Goal: Task Accomplishment & Management: Complete application form

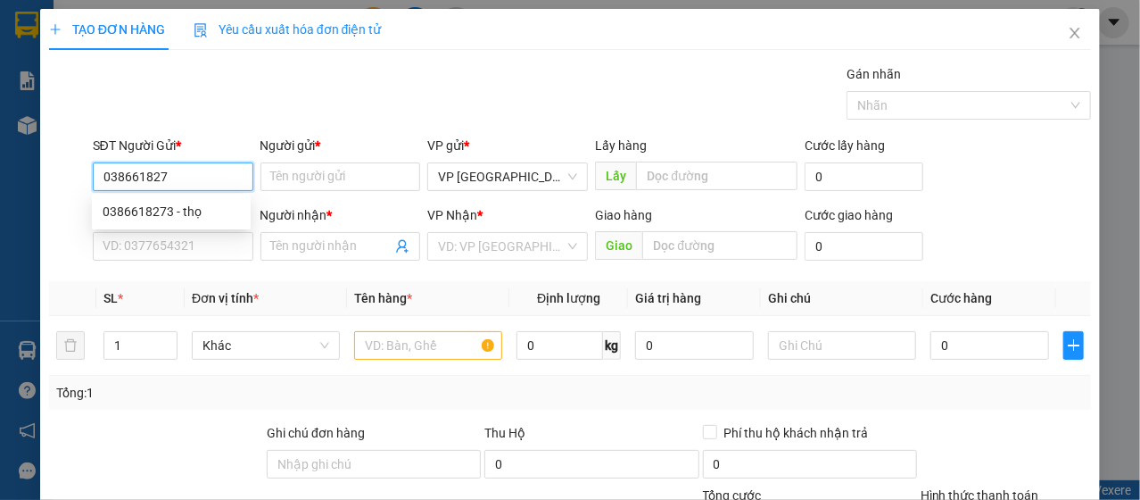
type input "0386618273"
click at [162, 225] on div "0386618273 - thọ" at bounding box center [171, 211] width 159 height 29
type input "thọ"
type input "0905823355"
type input "sơn"
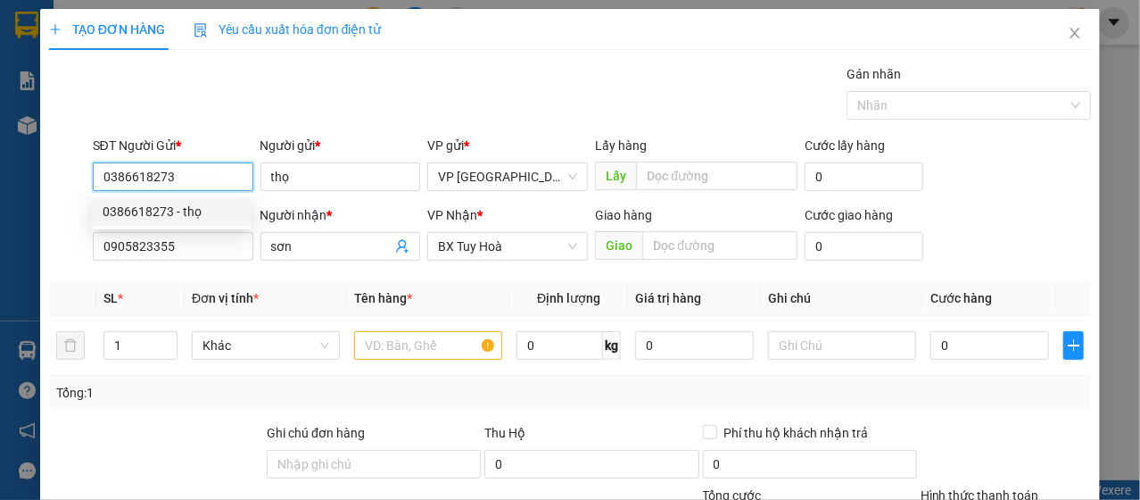
type input "50.000"
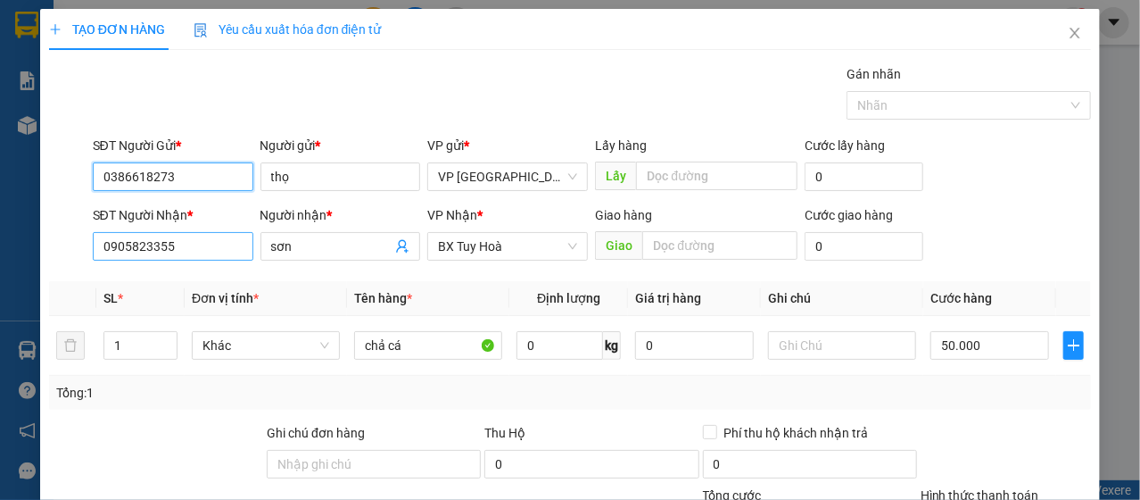
type input "0386618273"
click at [188, 244] on input "0905823355" at bounding box center [173, 246] width 161 height 29
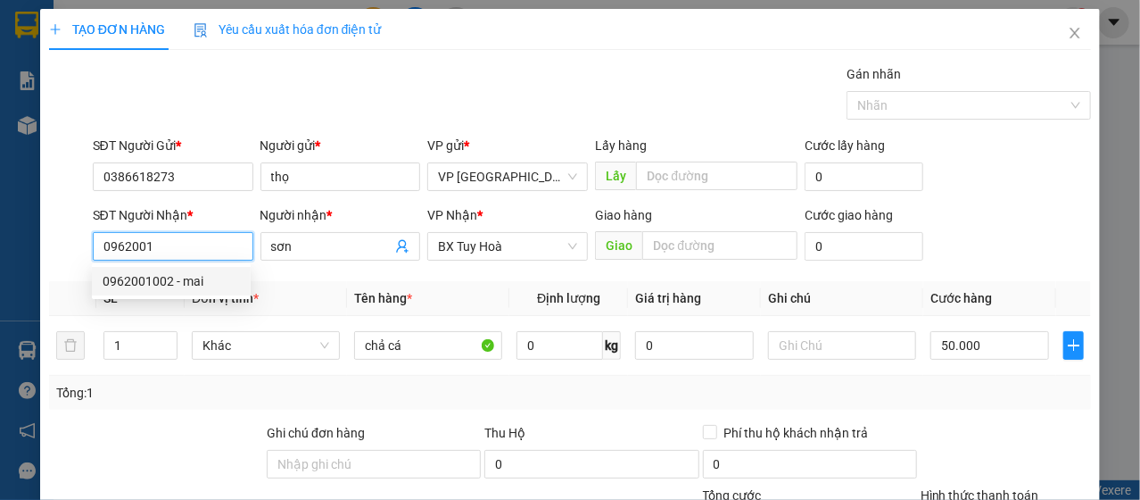
click at [153, 273] on div "0962001002 - mai" at bounding box center [171, 281] width 137 height 20
type input "0962001002"
type input "mai"
type input "40.000"
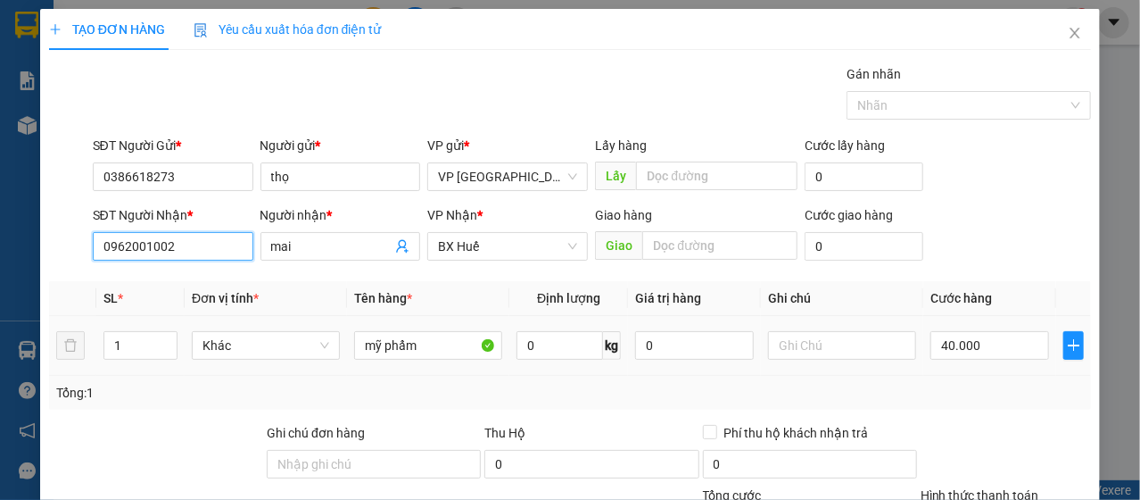
scroll to position [178, 0]
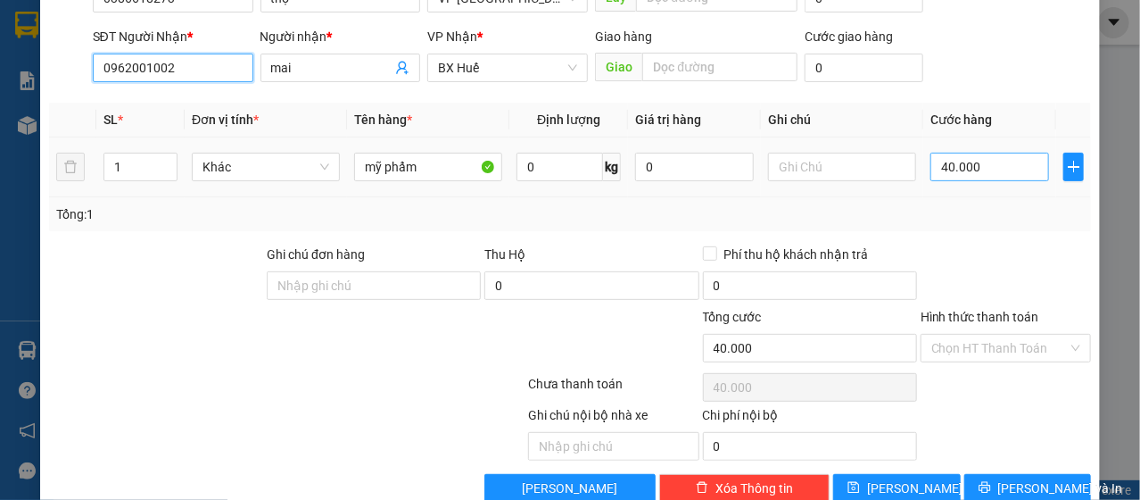
type input "0962001002"
click at [982, 160] on input "40.000" at bounding box center [990, 167] width 119 height 29
type input "3"
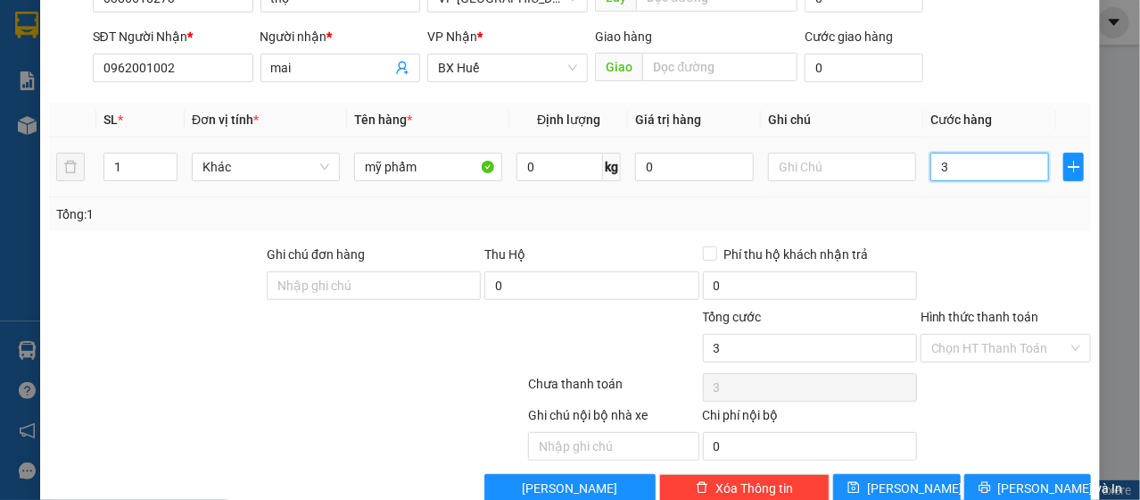
type input "30"
type input "300"
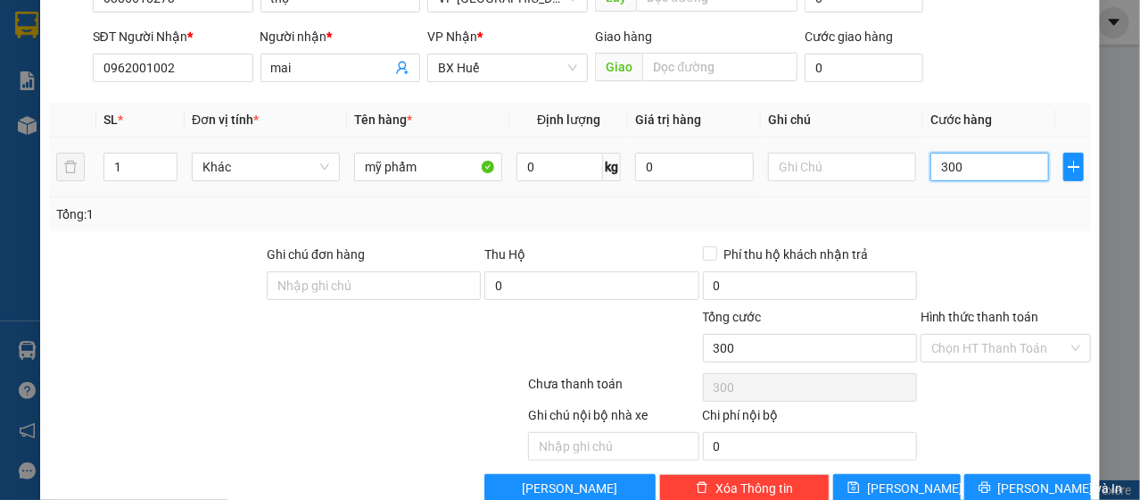
type input "3.000"
type input "30.000"
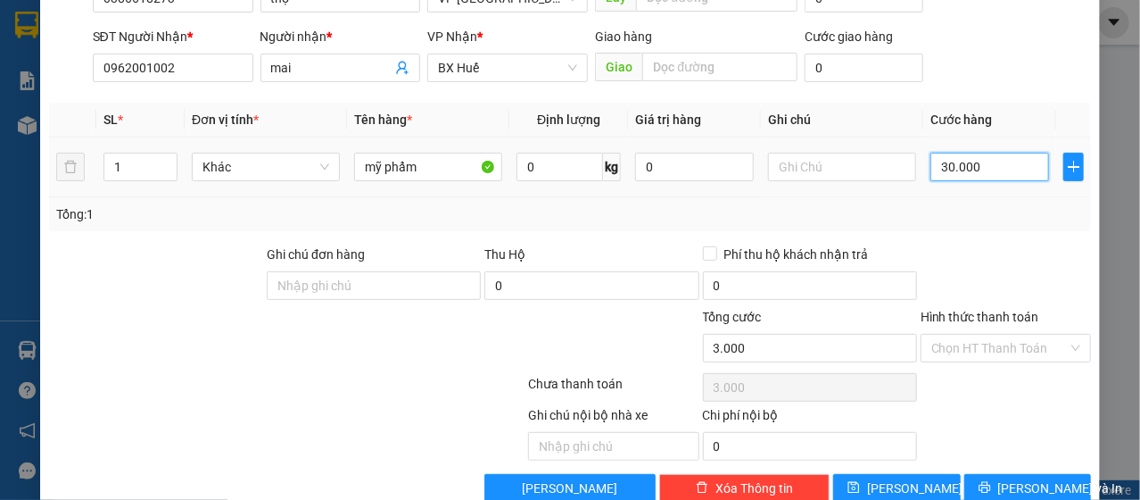
type input "30.000"
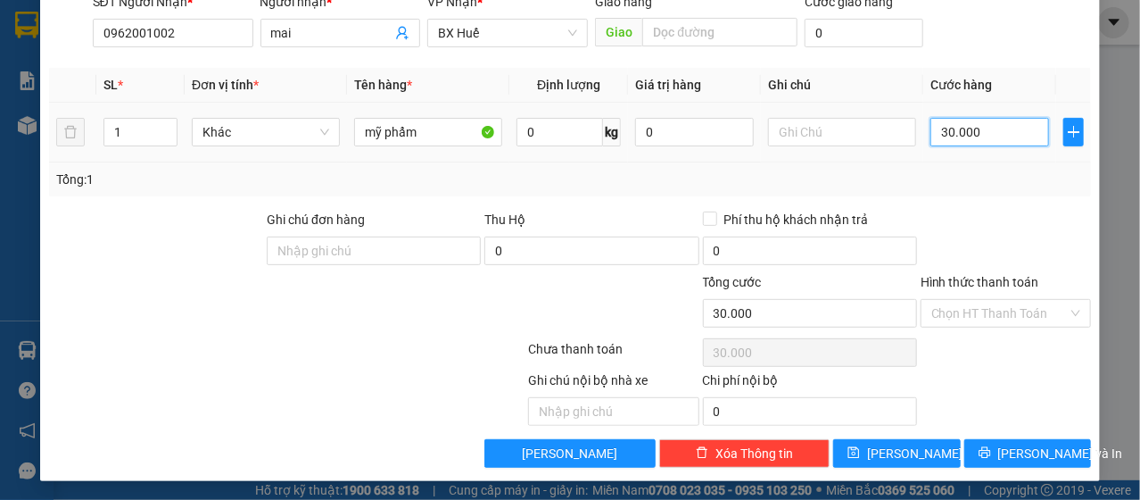
scroll to position [214, 0]
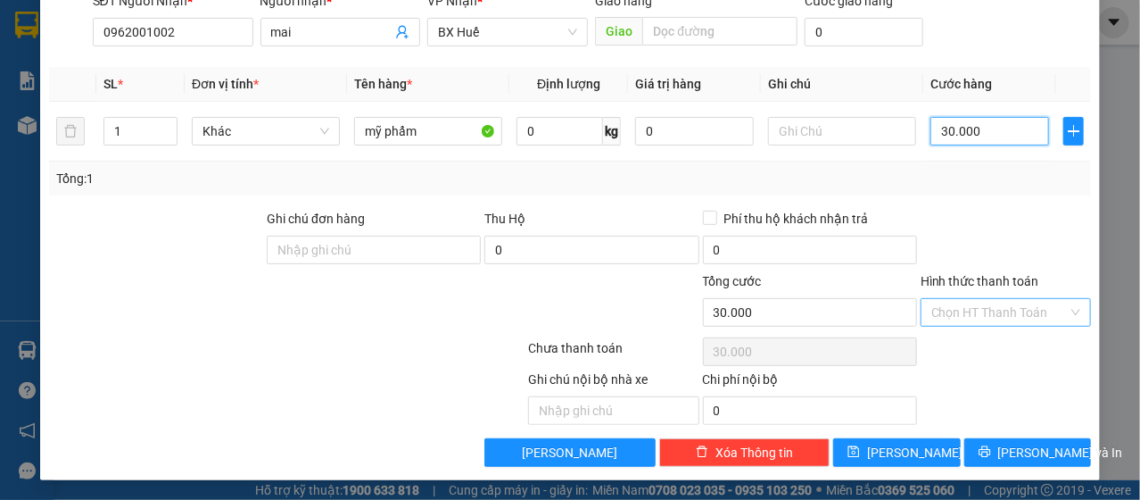
type input "30.000"
click at [976, 304] on input "Hình thức thanh toán" at bounding box center [1000, 312] width 137 height 27
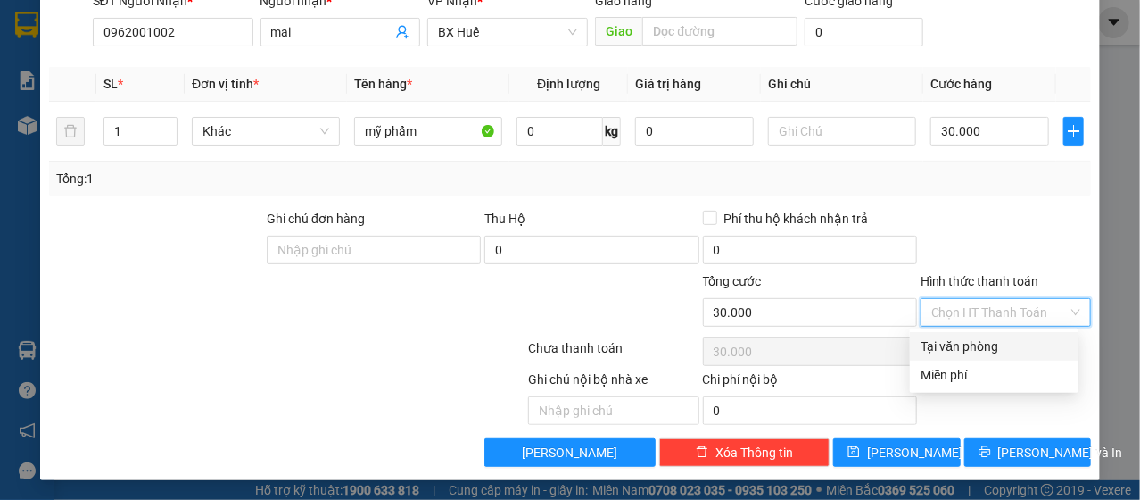
click at [999, 338] on div "Tại văn phòng" at bounding box center [994, 346] width 147 height 20
type input "0"
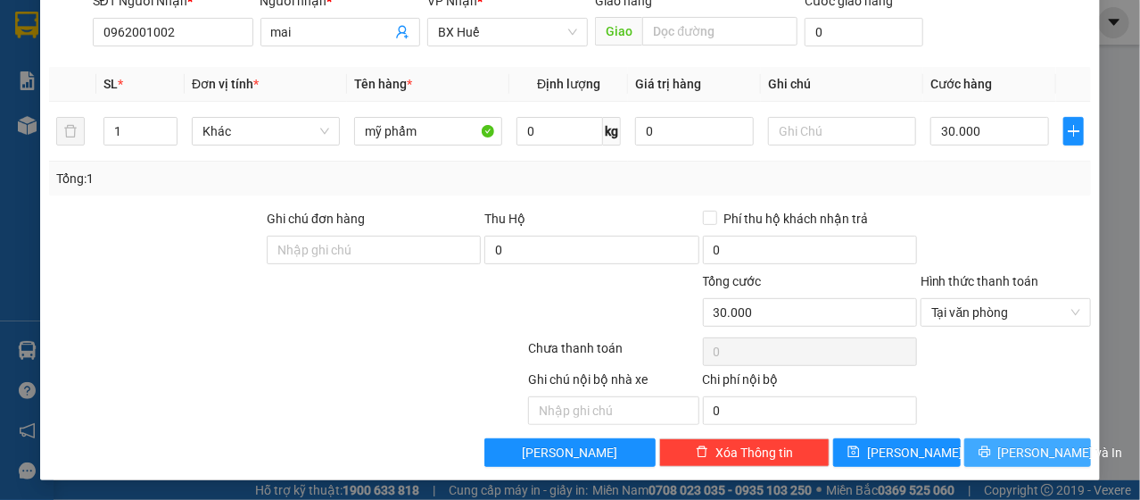
click at [1025, 445] on span "[PERSON_NAME] và In" at bounding box center [1060, 453] width 125 height 20
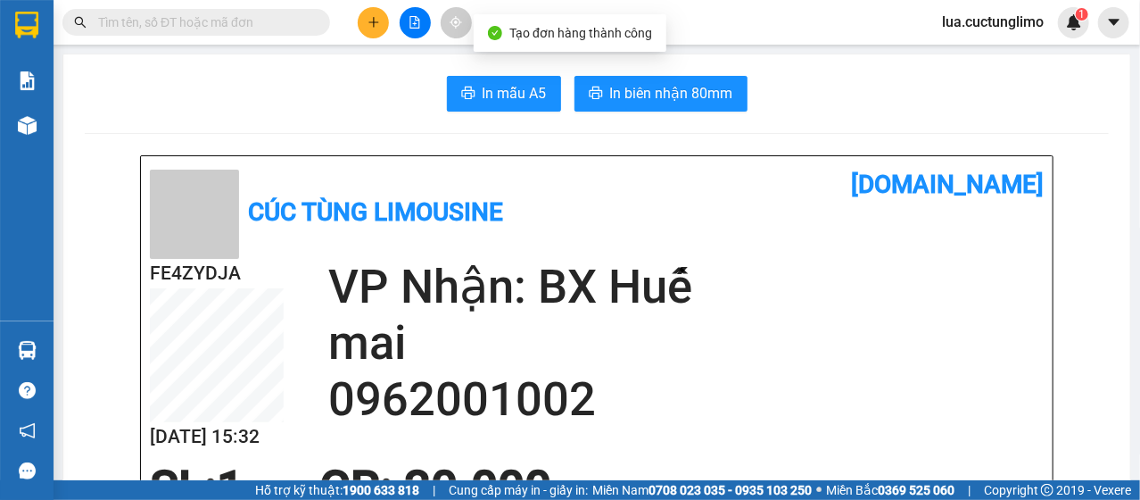
drag, startPoint x: 656, startPoint y: 117, endPoint x: 667, endPoint y: 101, distance: 19.3
click at [667, 101] on span "In biên nhận 80mm" at bounding box center [671, 93] width 123 height 22
click at [378, 26] on icon "plus" at bounding box center [374, 22] width 12 height 12
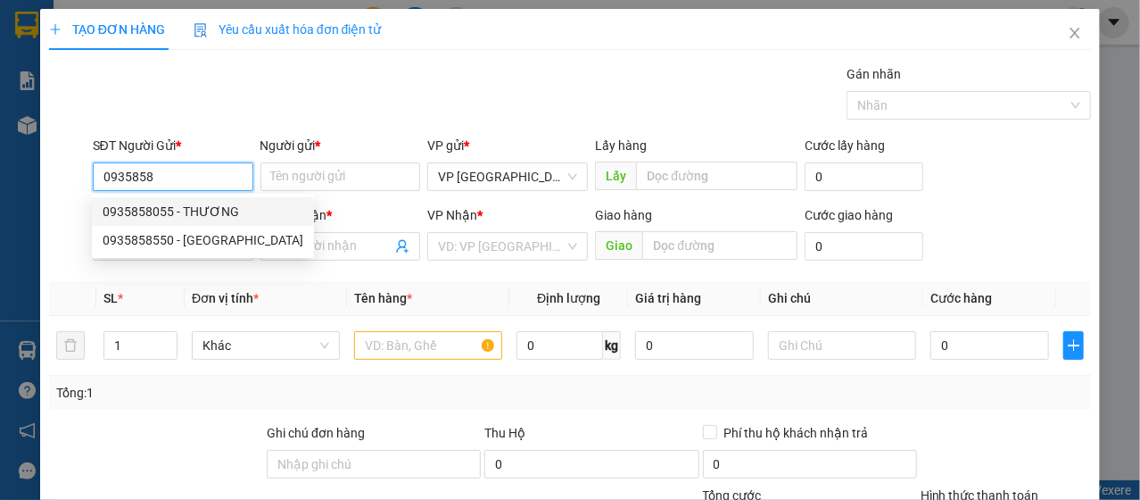
click at [202, 208] on div "0935858055 - THƯƠNG" at bounding box center [203, 212] width 201 height 20
type input "0935858055"
type input "THƯƠNG"
type input "0965439056"
type input "PHI"
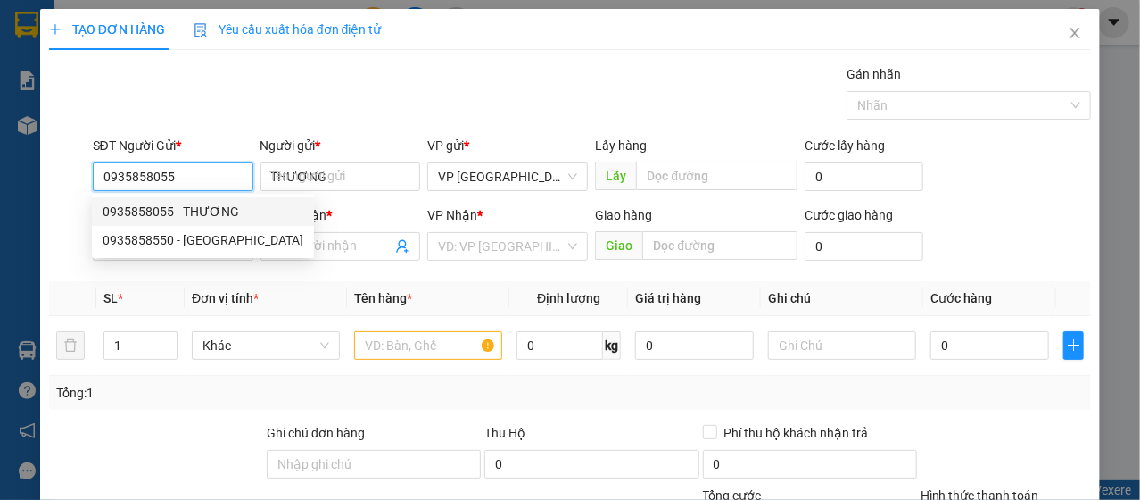
type input "50.000"
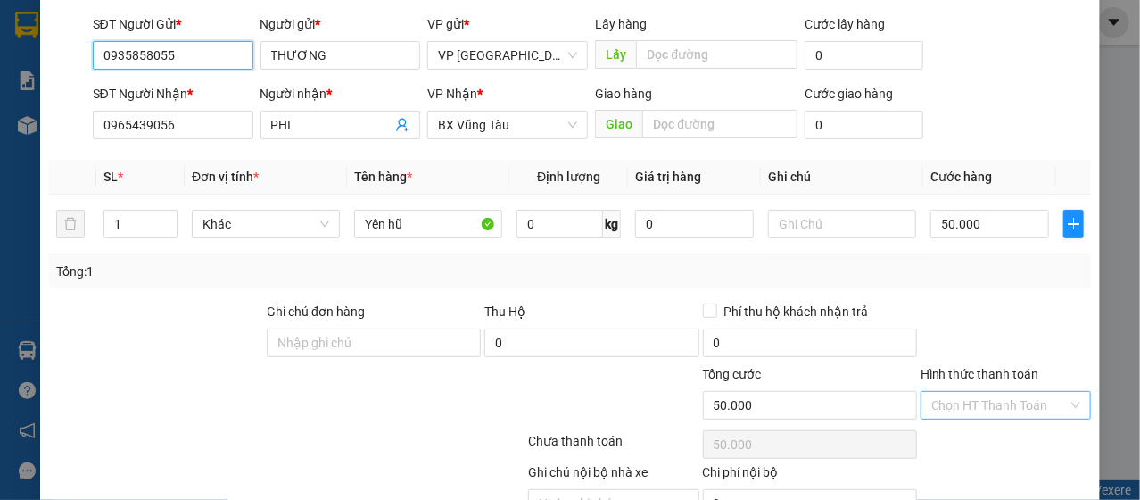
scroll to position [214, 0]
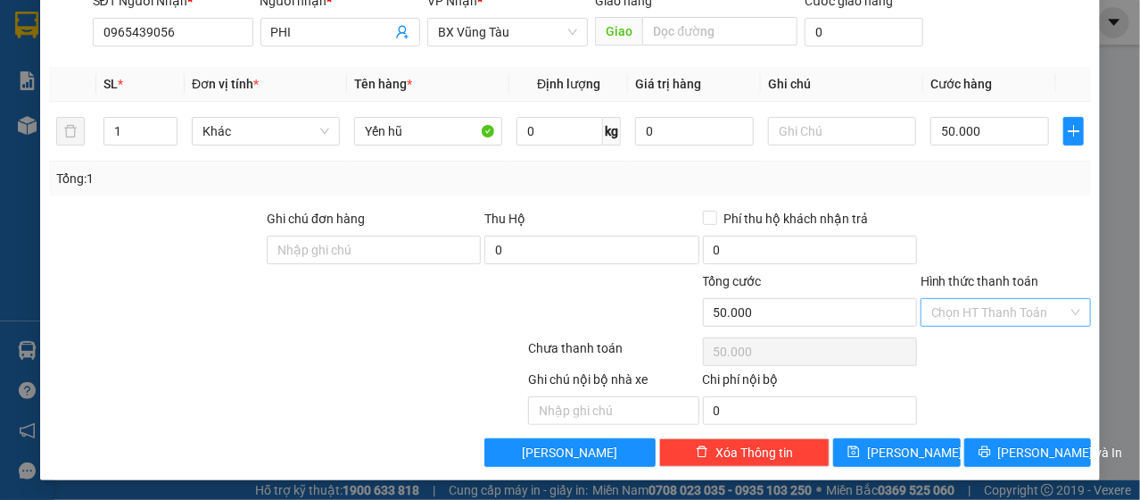
type input "0935858055"
click at [975, 303] on input "Hình thức thanh toán" at bounding box center [1000, 312] width 137 height 27
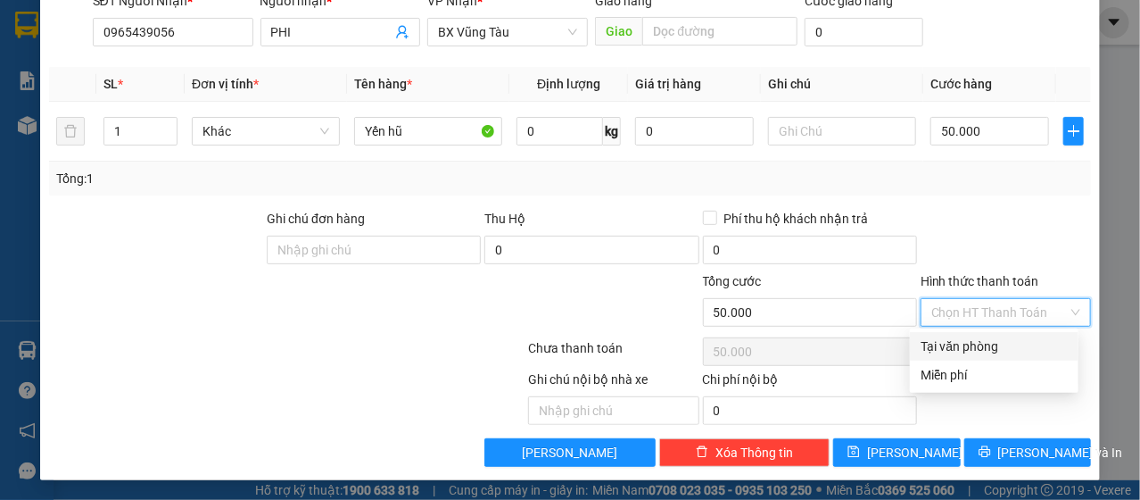
click at [987, 342] on div "Tại văn phòng" at bounding box center [994, 346] width 147 height 20
type input "0"
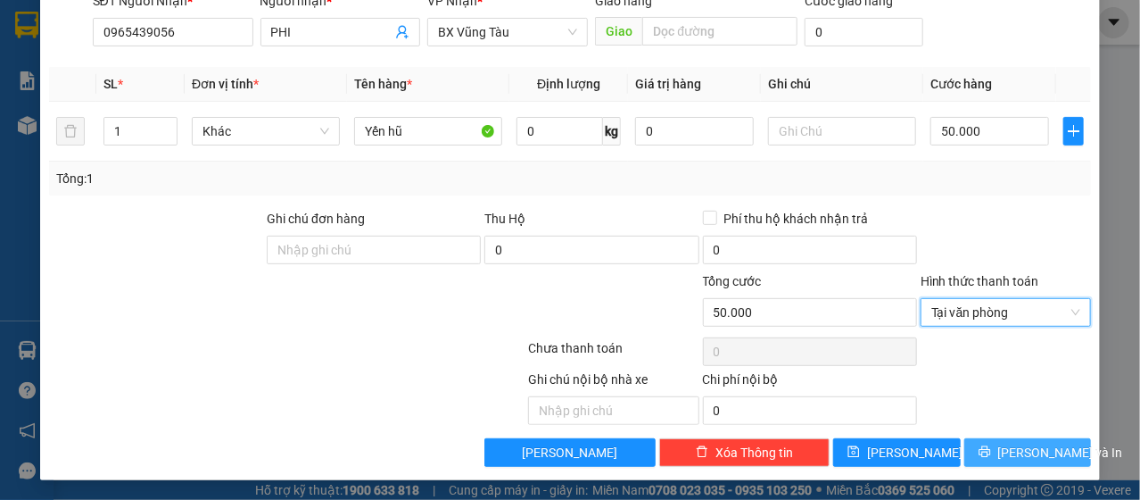
click at [1031, 451] on span "[PERSON_NAME] và In" at bounding box center [1060, 453] width 125 height 20
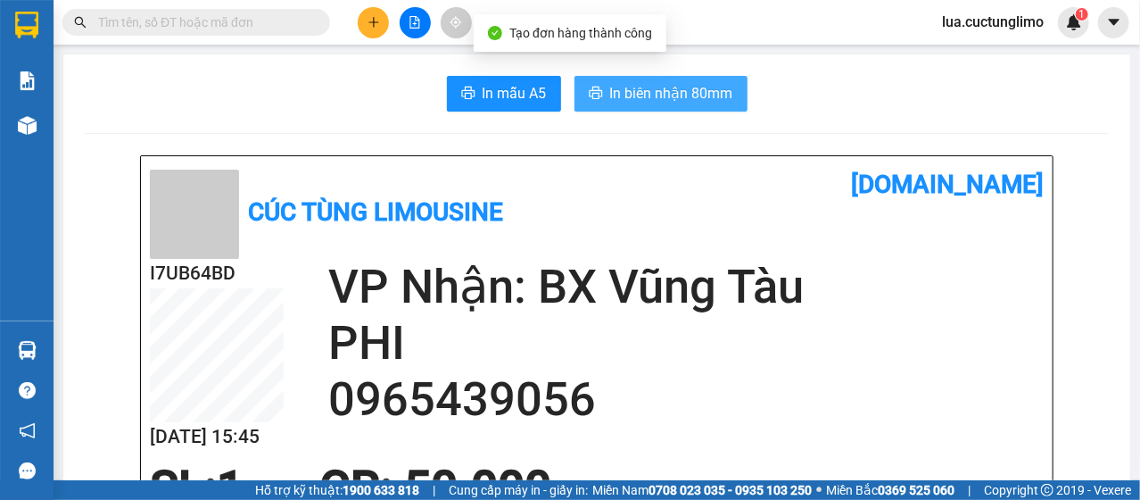
click at [695, 104] on span "In biên nhận 80mm" at bounding box center [671, 93] width 123 height 22
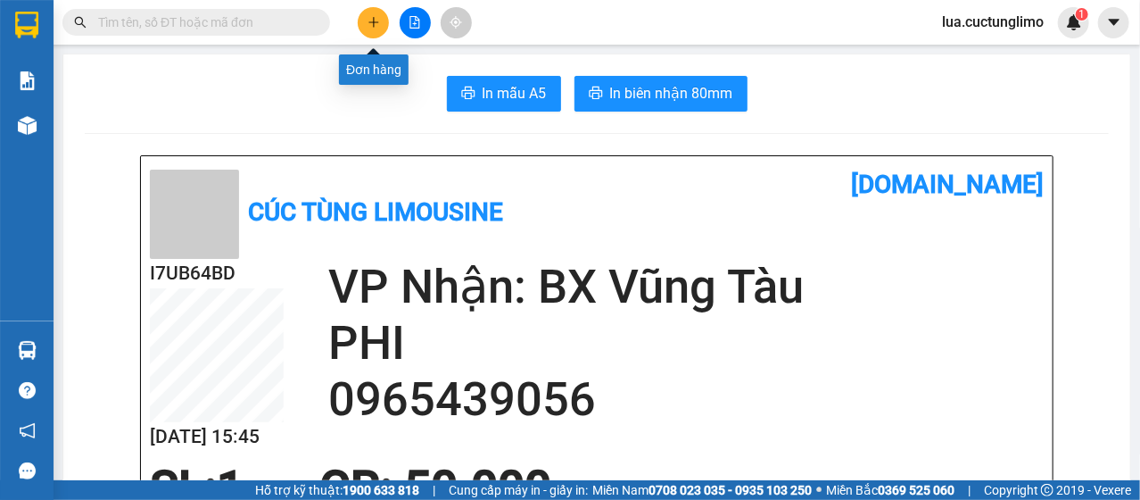
click at [379, 16] on icon "plus" at bounding box center [374, 22] width 12 height 12
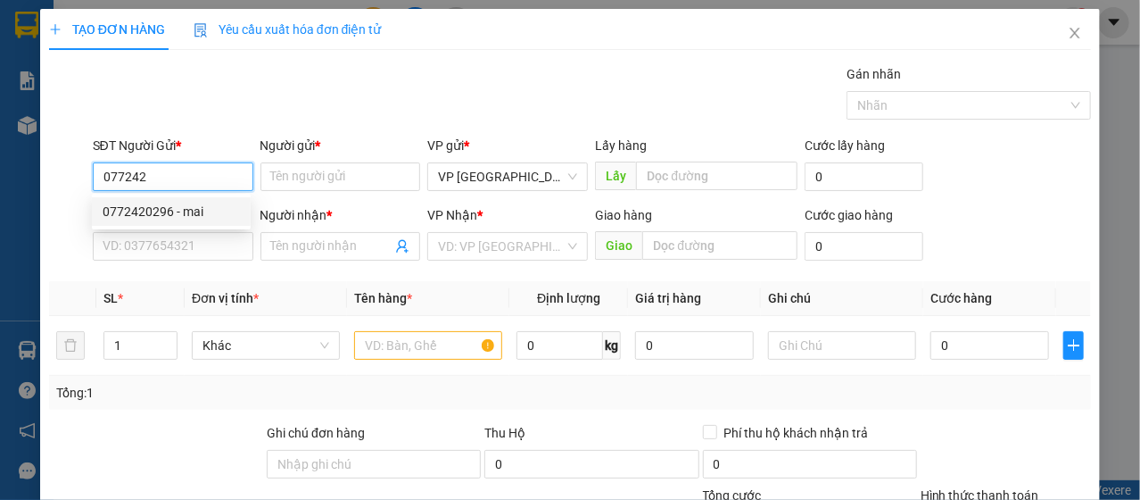
click at [173, 212] on div "0772420296 - mai" at bounding box center [171, 212] width 137 height 20
type input "0772420296"
type input "mai"
type input "0966075378"
type input "thắng"
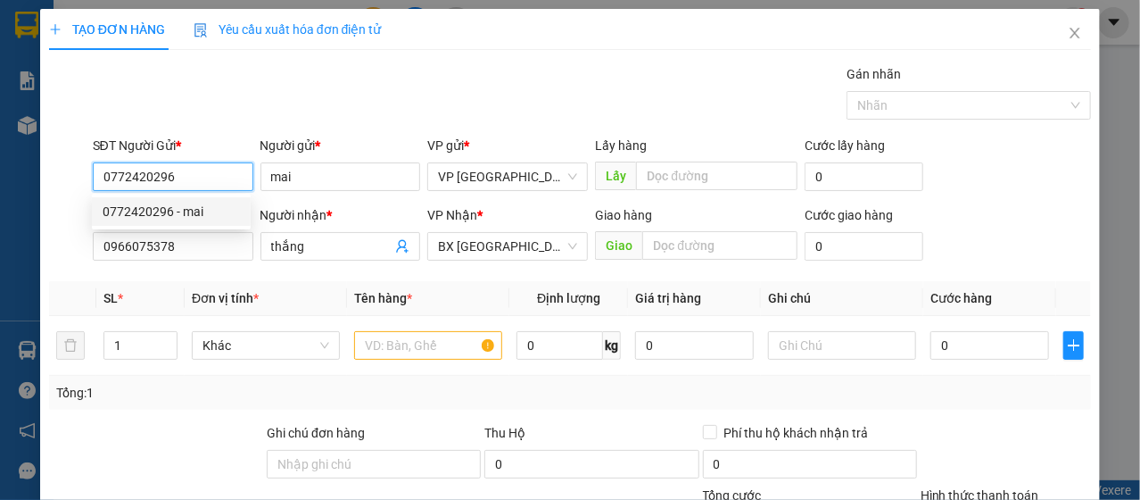
type input "160.000"
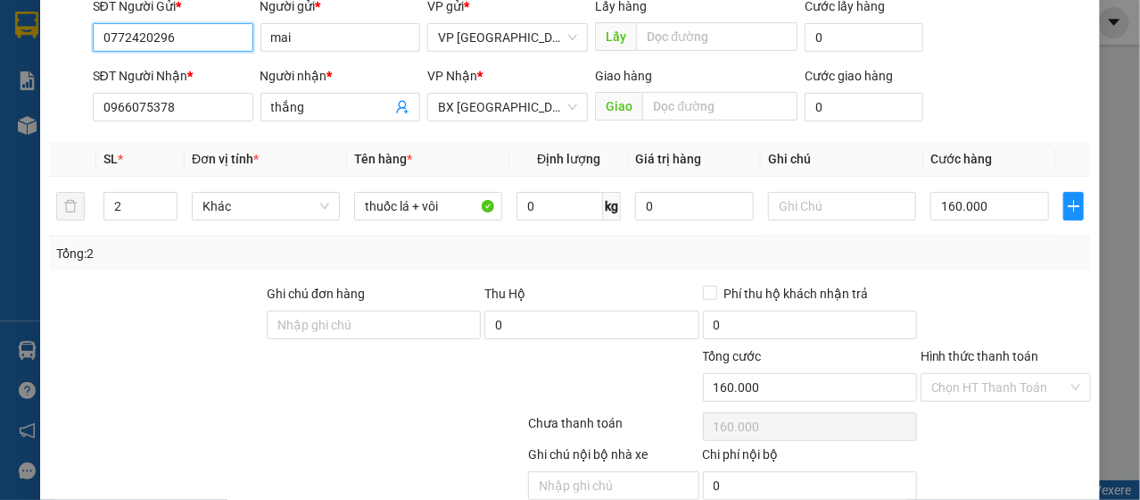
scroll to position [214, 0]
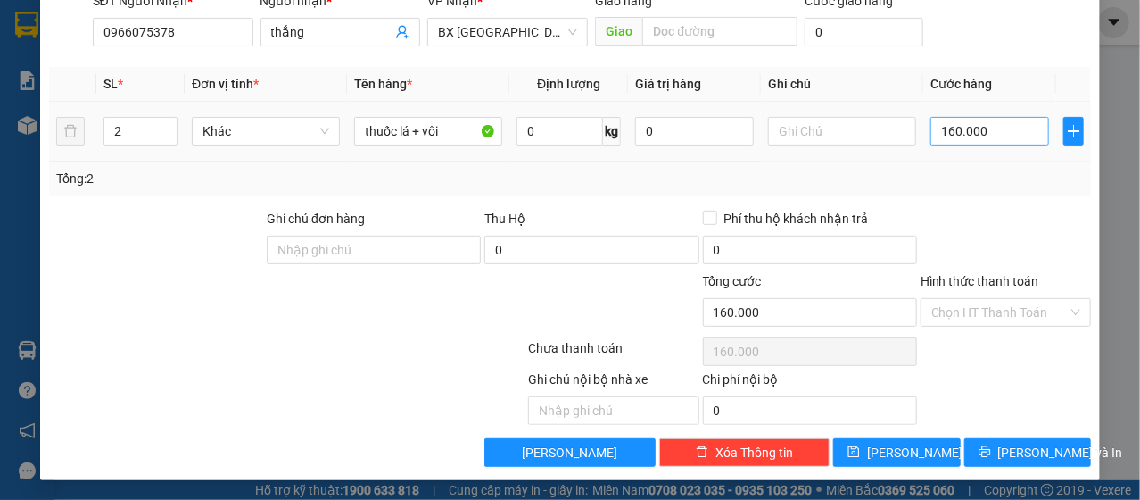
type input "0772420296"
click at [956, 127] on input "160.000" at bounding box center [990, 131] width 119 height 29
type input "8"
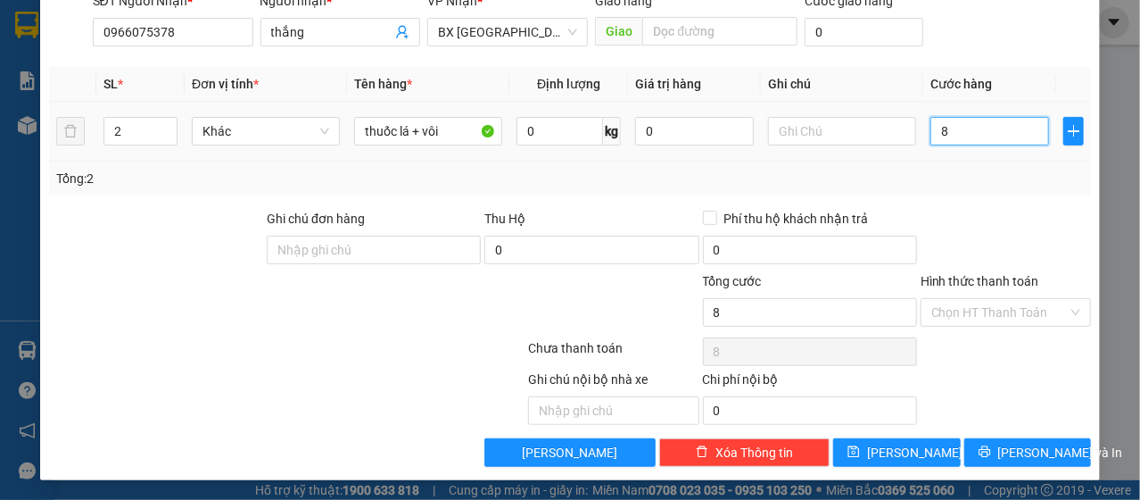
type input "80"
type input "800"
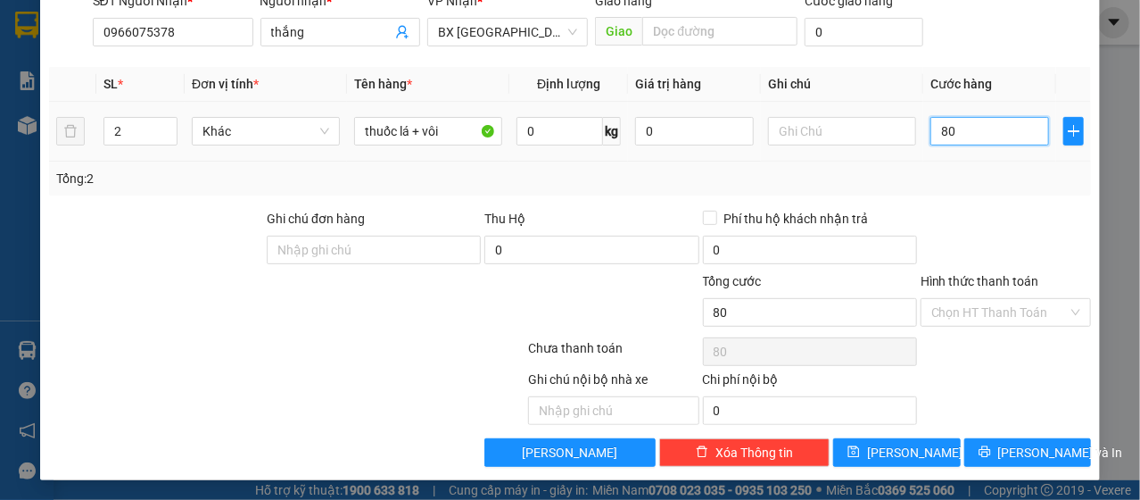
type input "800"
type input "8.000"
type input "80.000"
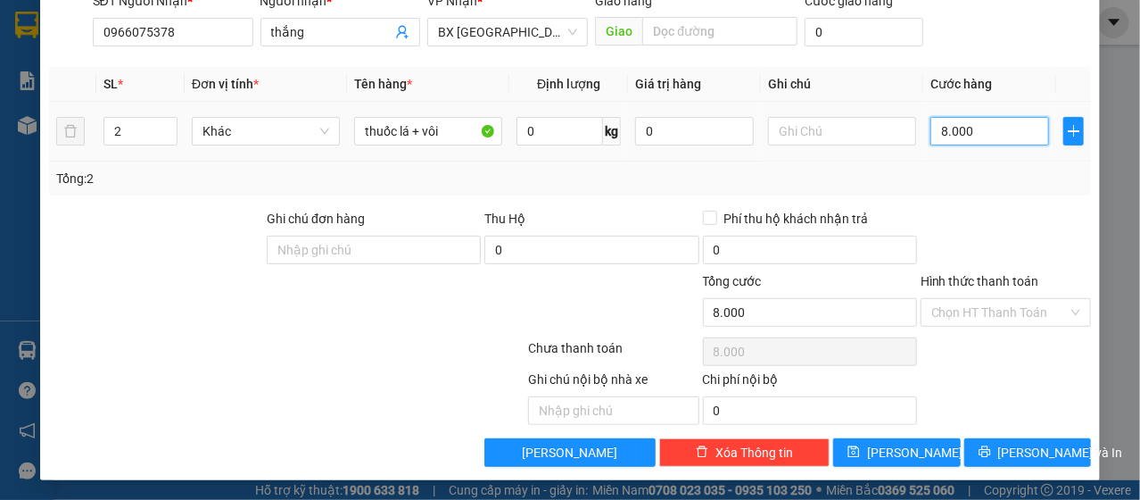
type input "80.000"
click at [994, 307] on input "Hình thức thanh toán" at bounding box center [1000, 312] width 137 height 27
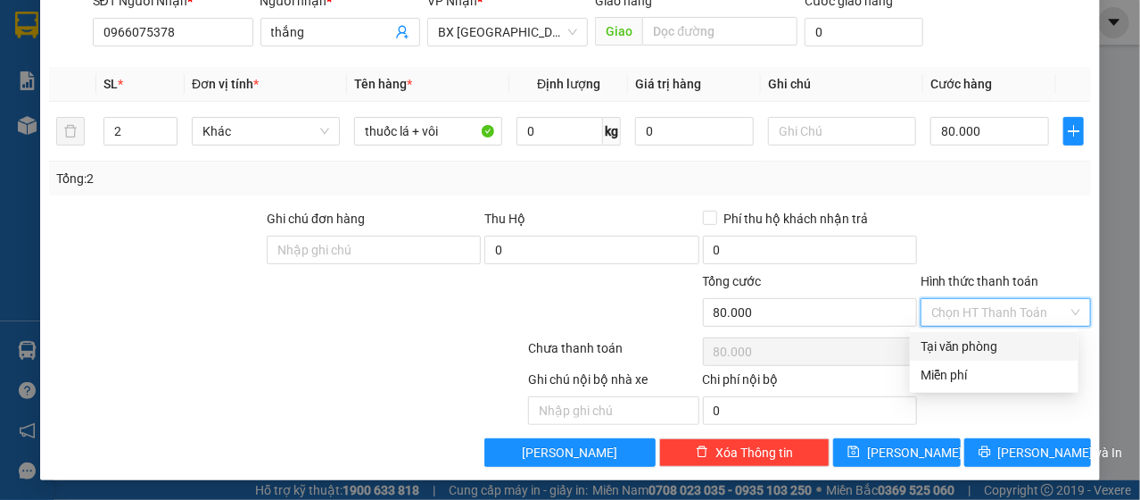
click at [982, 343] on div "Tại văn phòng" at bounding box center [994, 346] width 147 height 20
type input "0"
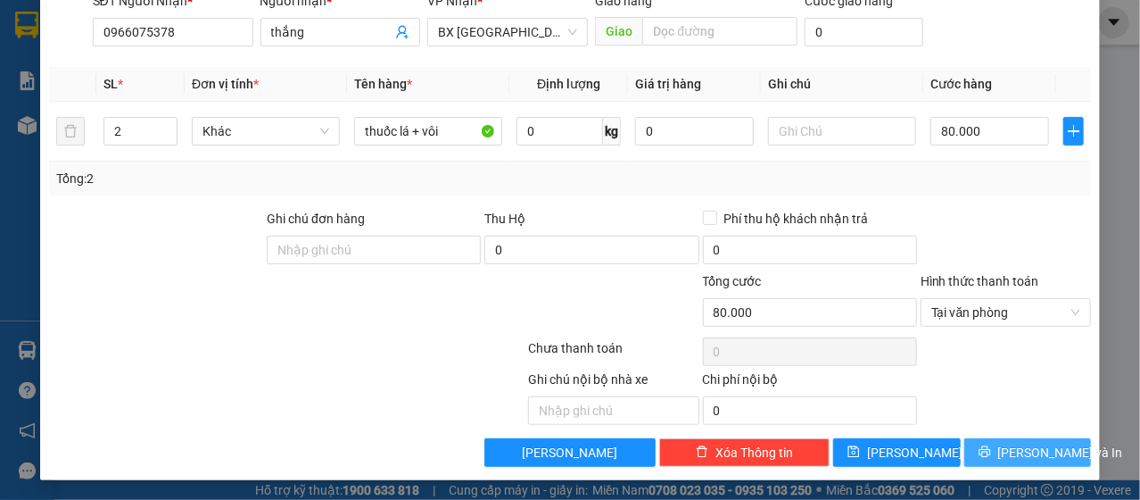
click at [1018, 443] on span "[PERSON_NAME] và In" at bounding box center [1060, 453] width 125 height 20
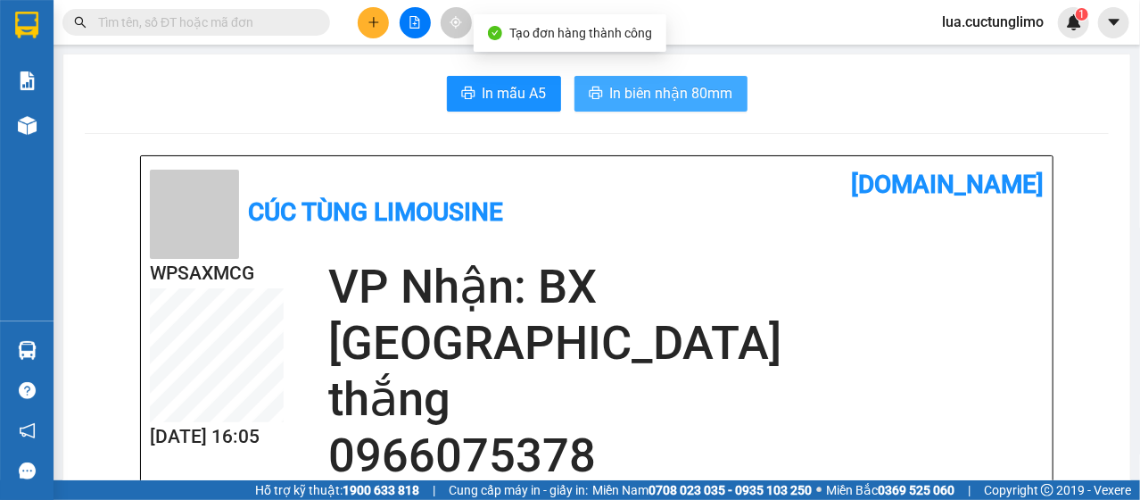
click at [678, 104] on span "In biên nhận 80mm" at bounding box center [671, 93] width 123 height 22
